Goal: Task Accomplishment & Management: Use online tool/utility

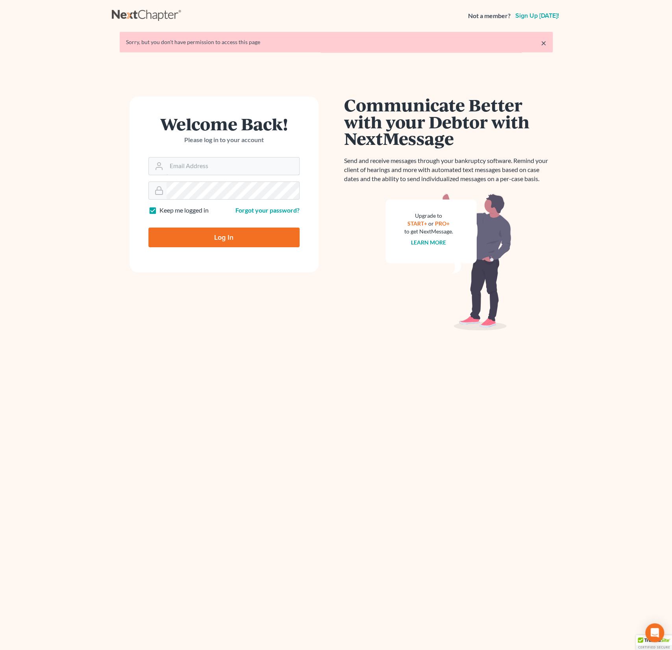
type input "[PERSON_NAME][EMAIL_ADDRESS][DOMAIN_NAME]"
click at [213, 240] on input "Log In" at bounding box center [223, 238] width 151 height 20
type input "Thinking..."
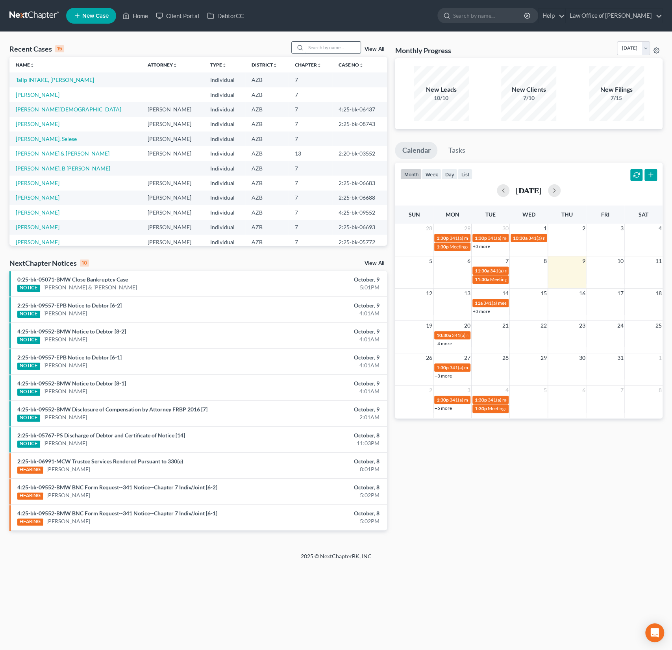
click at [325, 49] on input "search" at bounding box center [333, 47] width 55 height 11
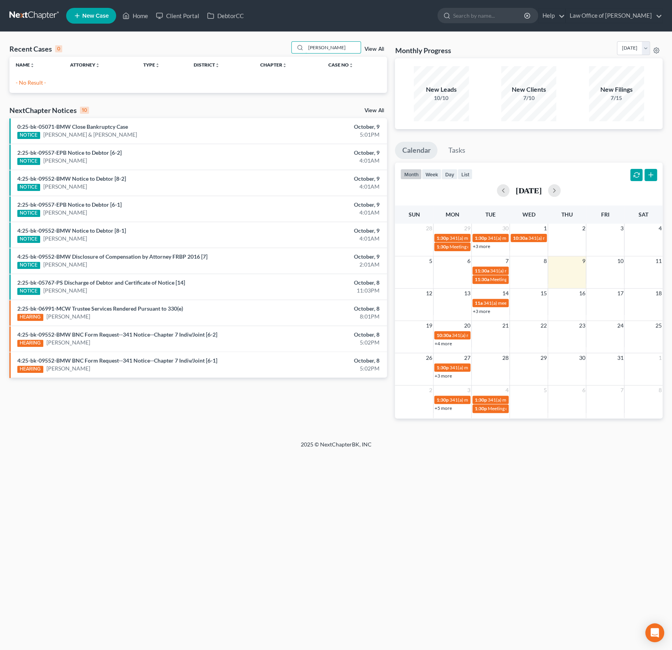
drag, startPoint x: 334, startPoint y: 50, endPoint x: 288, endPoint y: 41, distance: 47.0
click at [289, 41] on div "Recent Cases 0 bailey View All" at bounding box center [198, 48] width 378 height 15
type input "b"
